Goal: Information Seeking & Learning: Learn about a topic

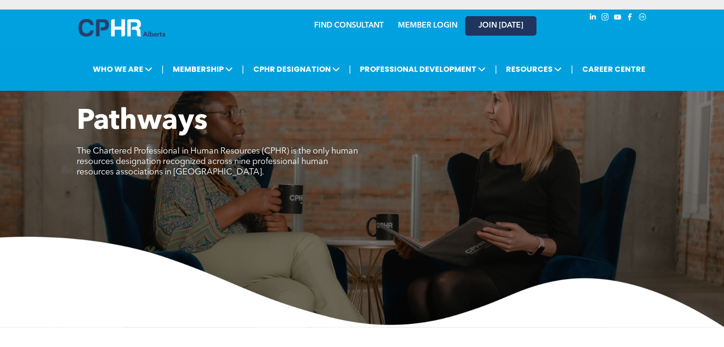
click at [493, 29] on span "JOIN [DATE]" at bounding box center [500, 25] width 45 height 9
click at [501, 23] on span "JOIN [DATE]" at bounding box center [500, 25] width 45 height 9
click at [436, 31] on div "MEMBER LOGIN" at bounding box center [427, 22] width 62 height 17
click at [436, 26] on link "MEMBER LOGIN" at bounding box center [427, 26] width 59 height 8
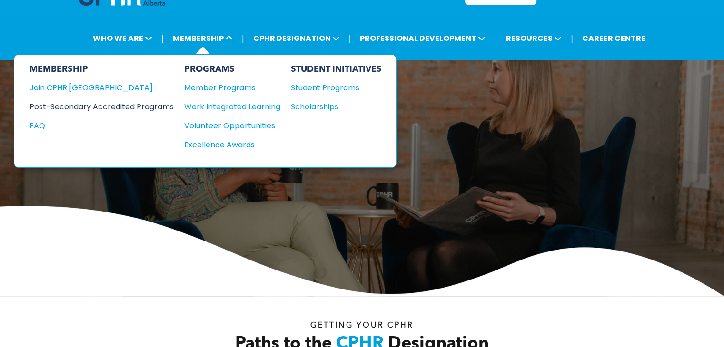
scroll to position [48, 0]
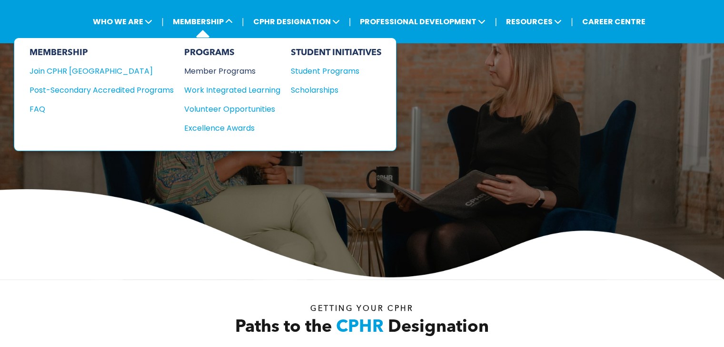
click at [243, 68] on div "Member Programs" at bounding box center [227, 71] width 87 height 12
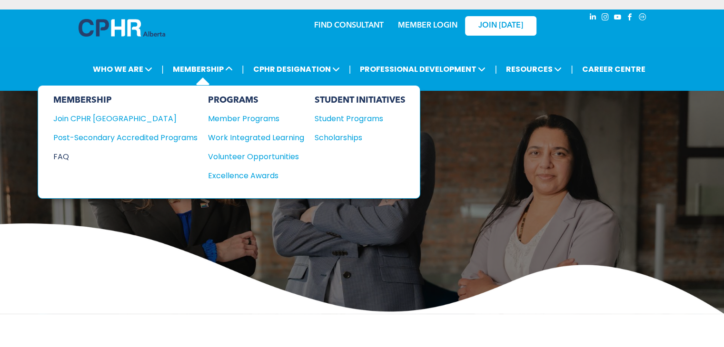
click at [63, 158] on div "FAQ" at bounding box center [118, 157] width 130 height 12
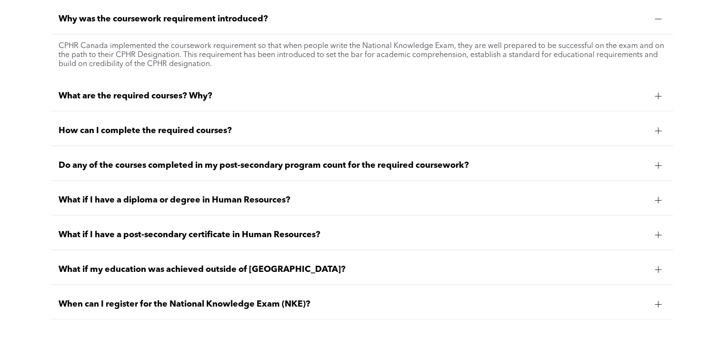
scroll to position [856, 0]
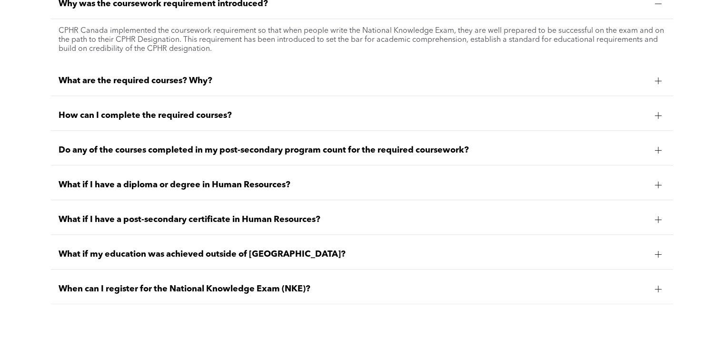
click at [199, 189] on div "What if I have a diploma or degree in Human Resources?" at bounding box center [362, 185] width 622 height 30
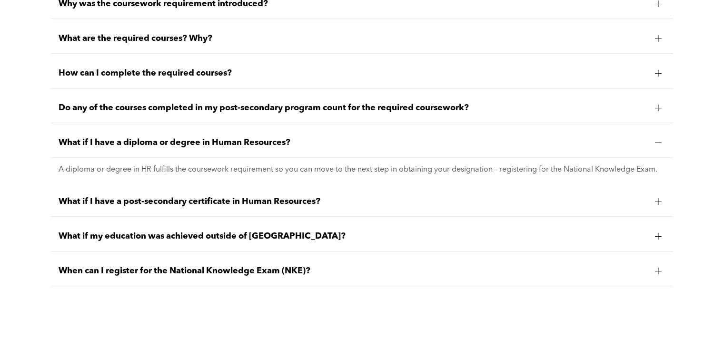
click at [597, 142] on span "What if I have a diploma or degree in Human Resources?" at bounding box center [353, 142] width 588 height 10
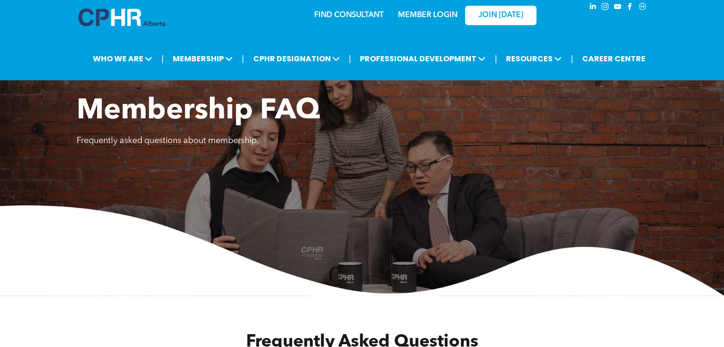
scroll to position [0, 0]
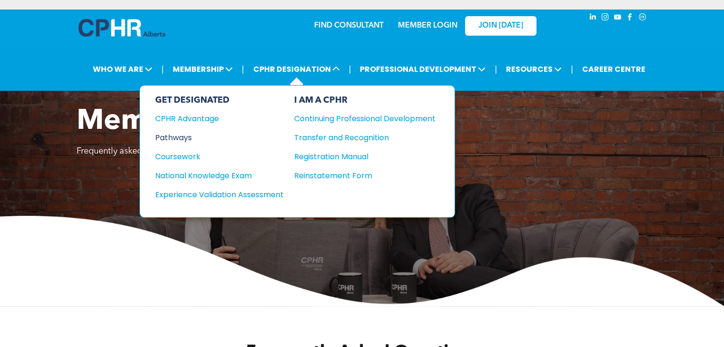
click at [179, 134] on div "Pathways" at bounding box center [213, 138] width 116 height 12
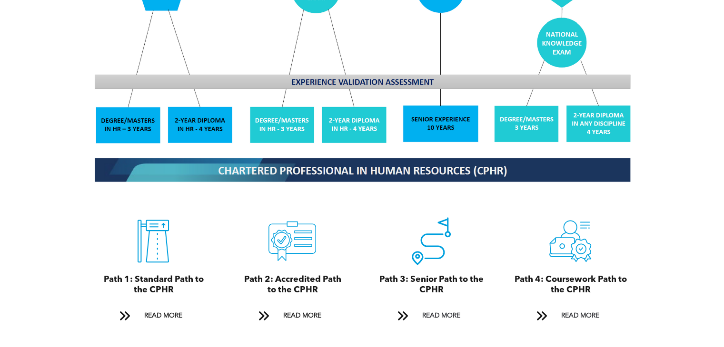
scroll to position [951, 0]
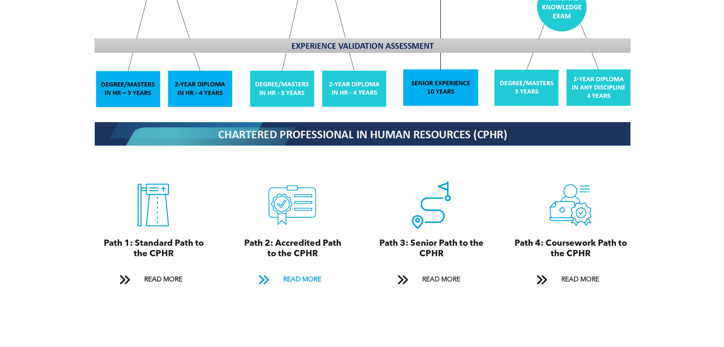
click at [303, 276] on span "READ MORE" at bounding box center [301, 280] width 45 height 18
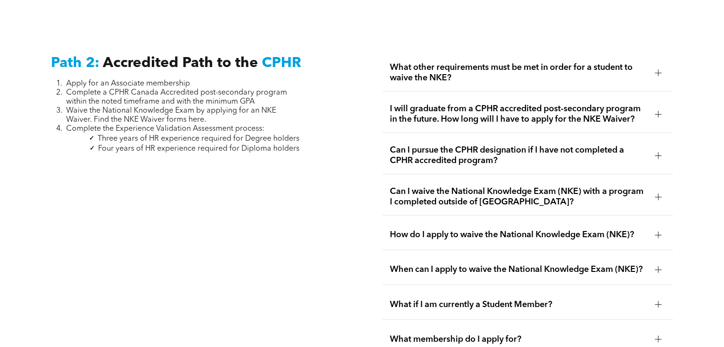
scroll to position [1512, 0]
